Goal: Download file/media

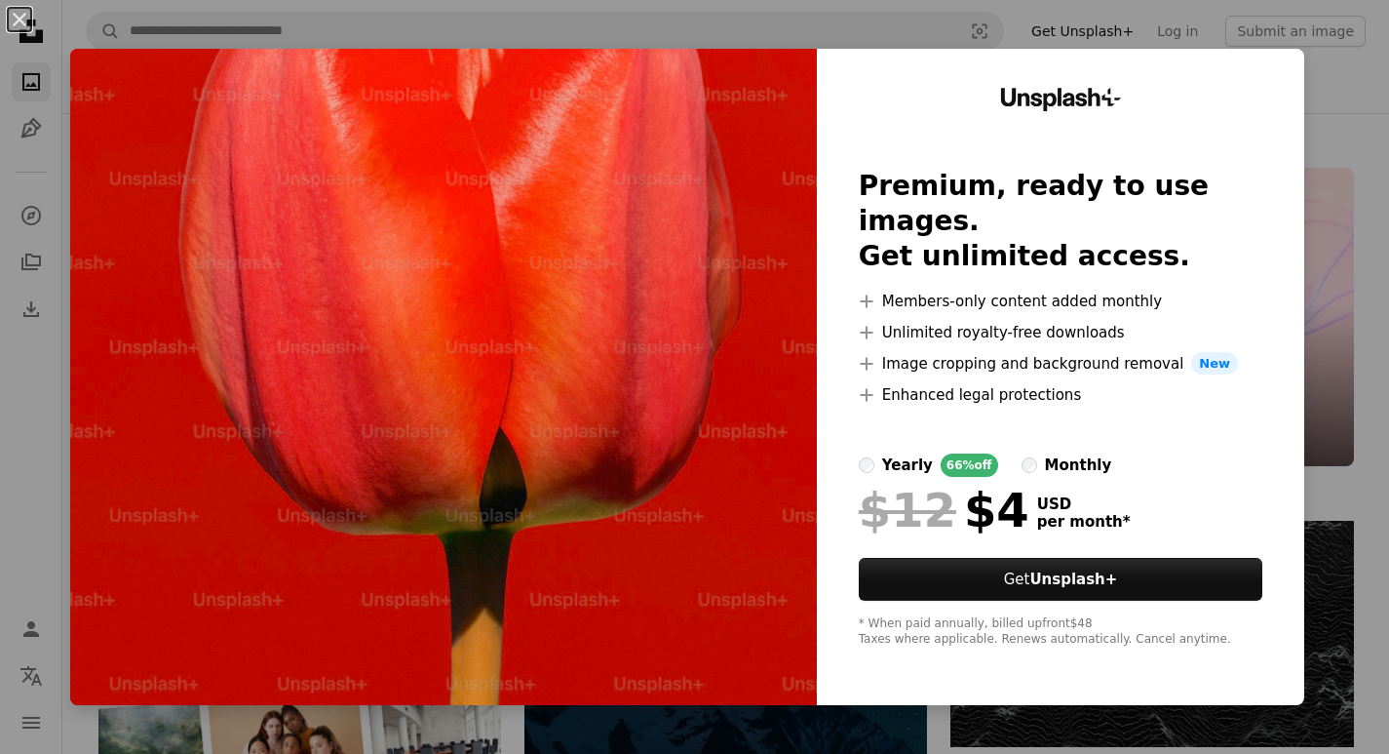
scroll to position [4335, 0]
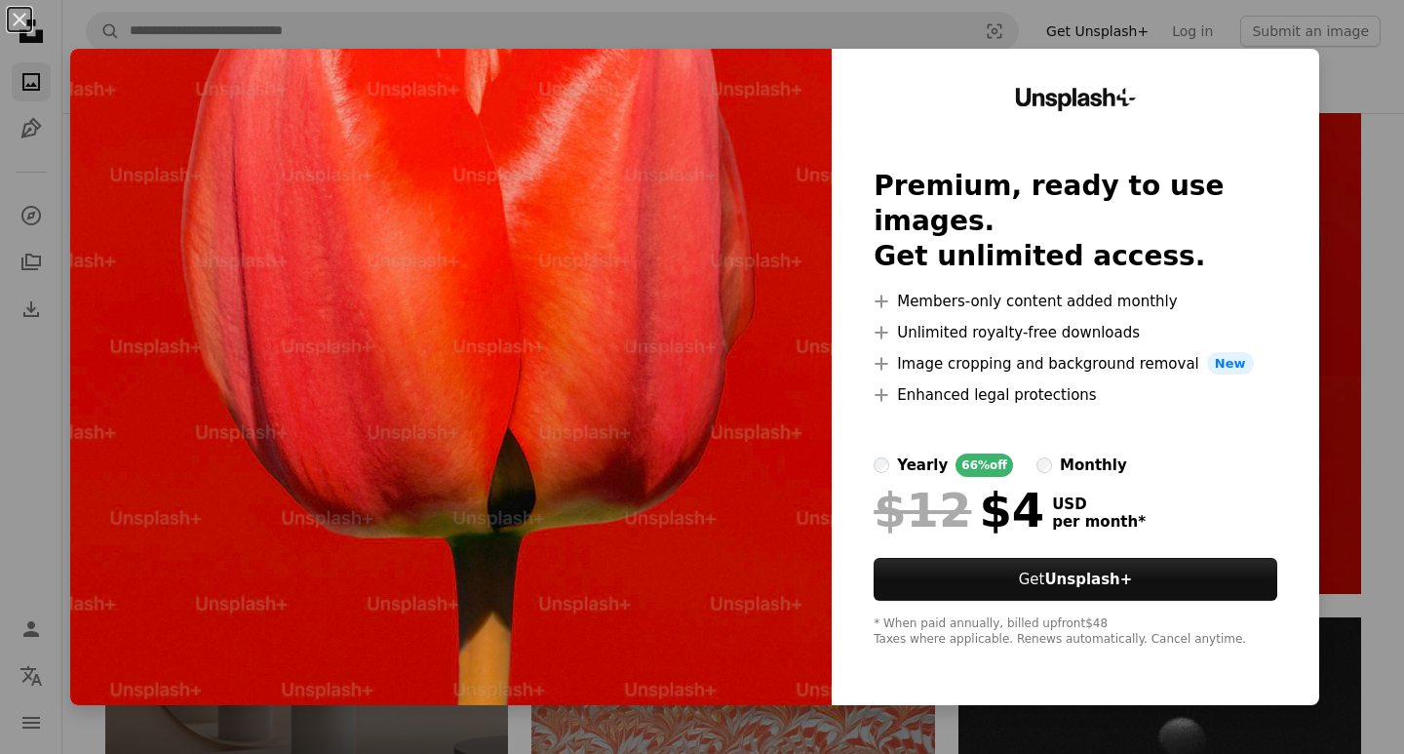
click at [946, 22] on div "An X shape Unsplash+ Premium, ready to use images. Get unlimited access. A plus…" at bounding box center [702, 377] width 1404 height 754
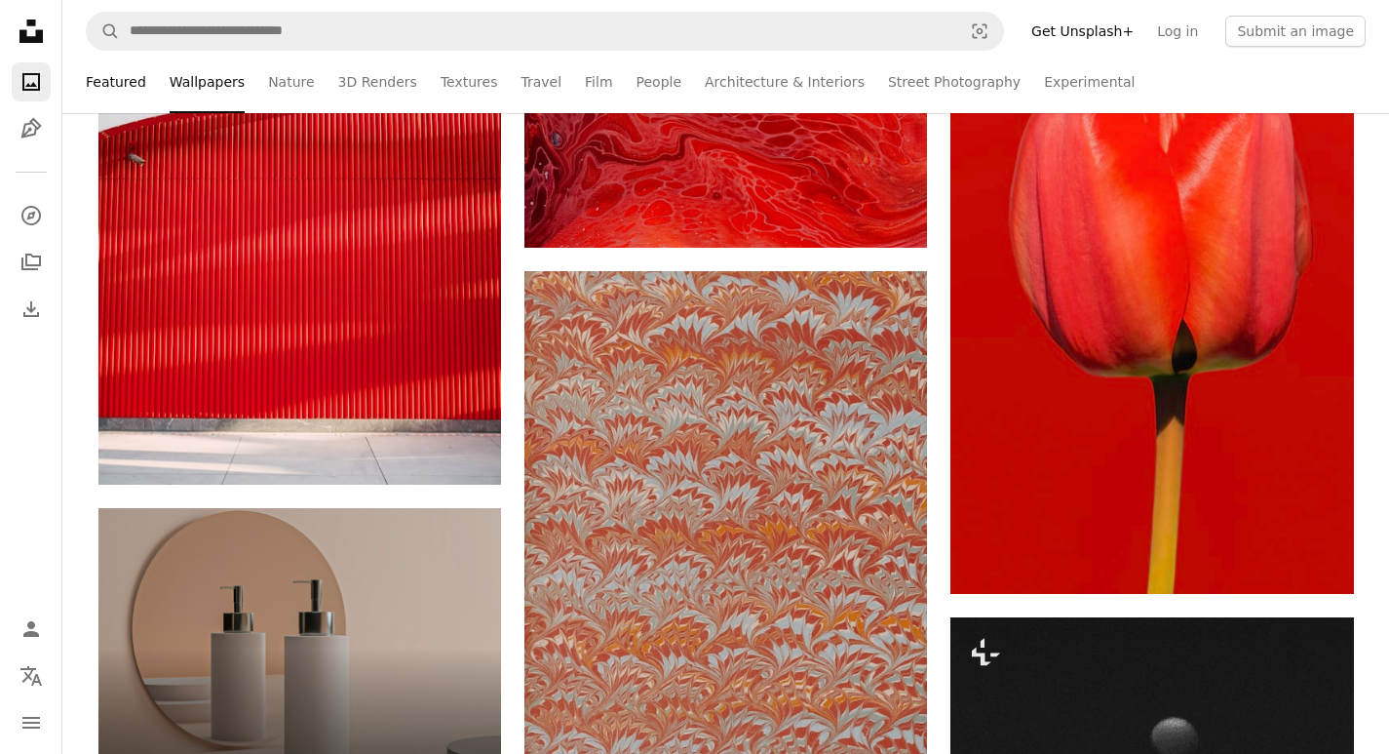
click at [115, 77] on link "Featured" at bounding box center [116, 82] width 60 height 62
